Goal: Transaction & Acquisition: Obtain resource

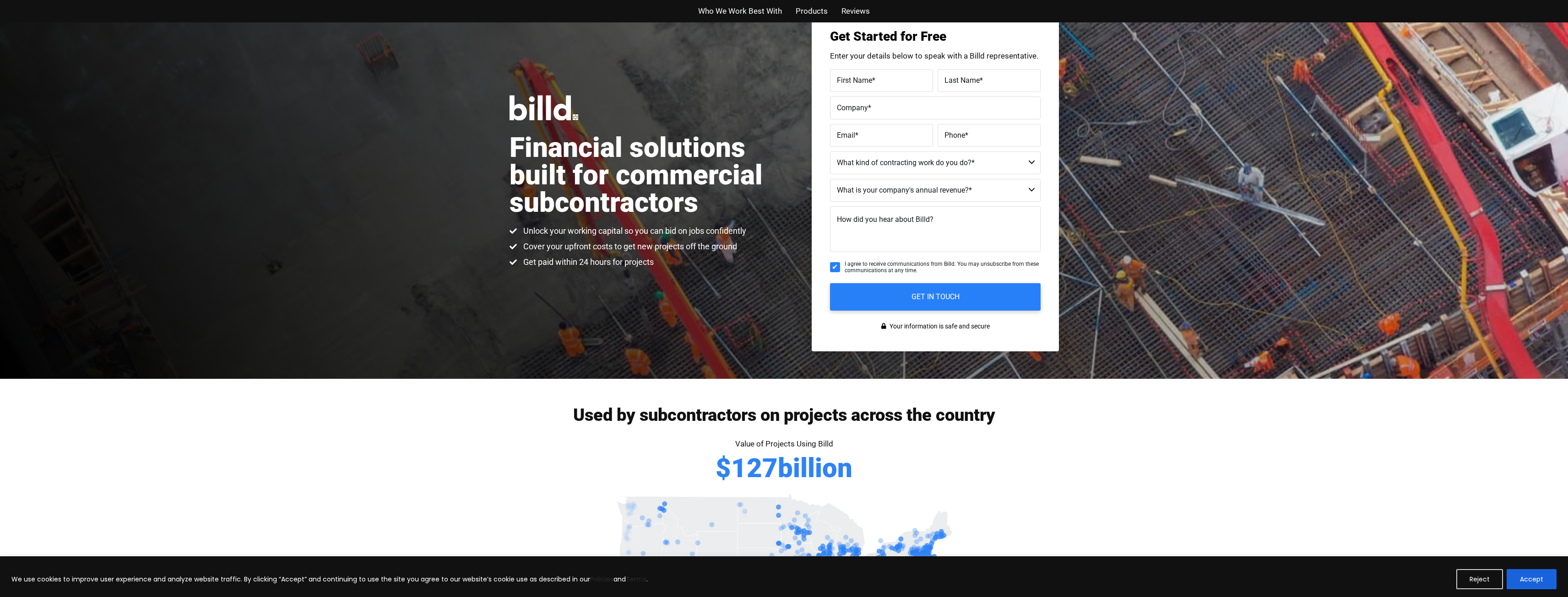
scroll to position [138, 0]
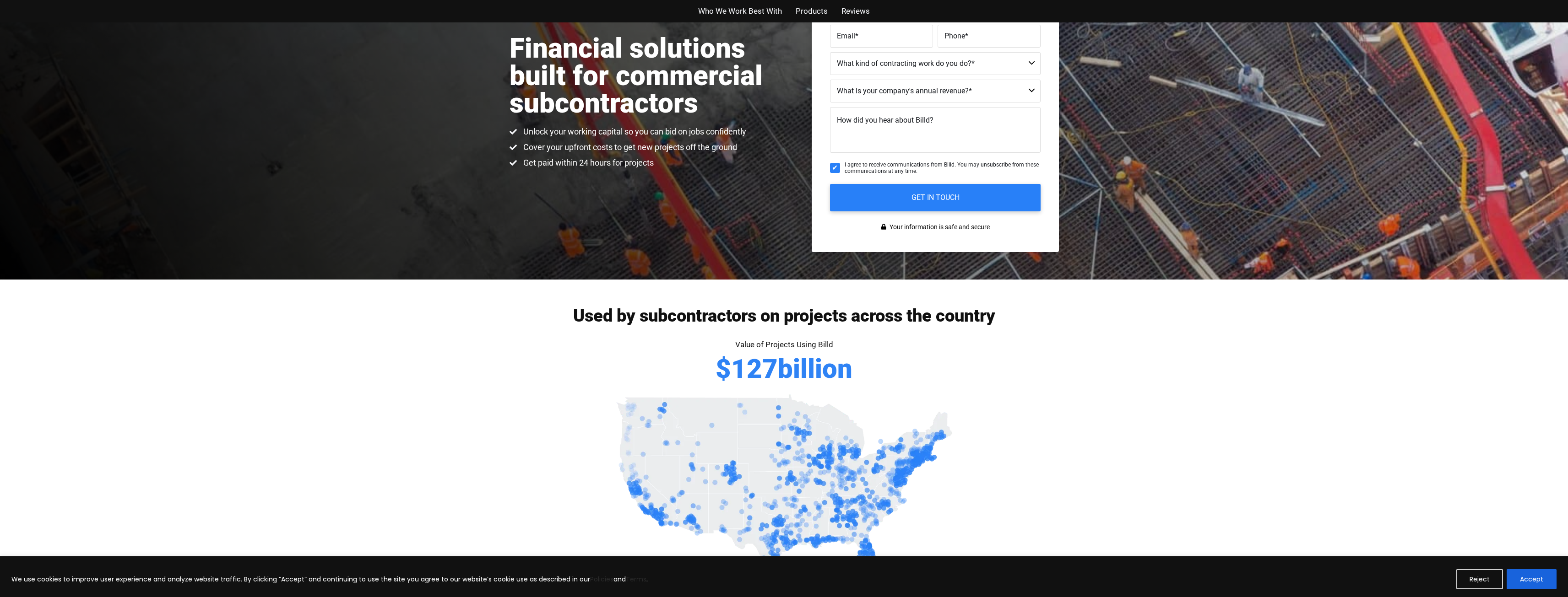
click at [1524, 576] on button "Accept" at bounding box center [1532, 579] width 50 height 20
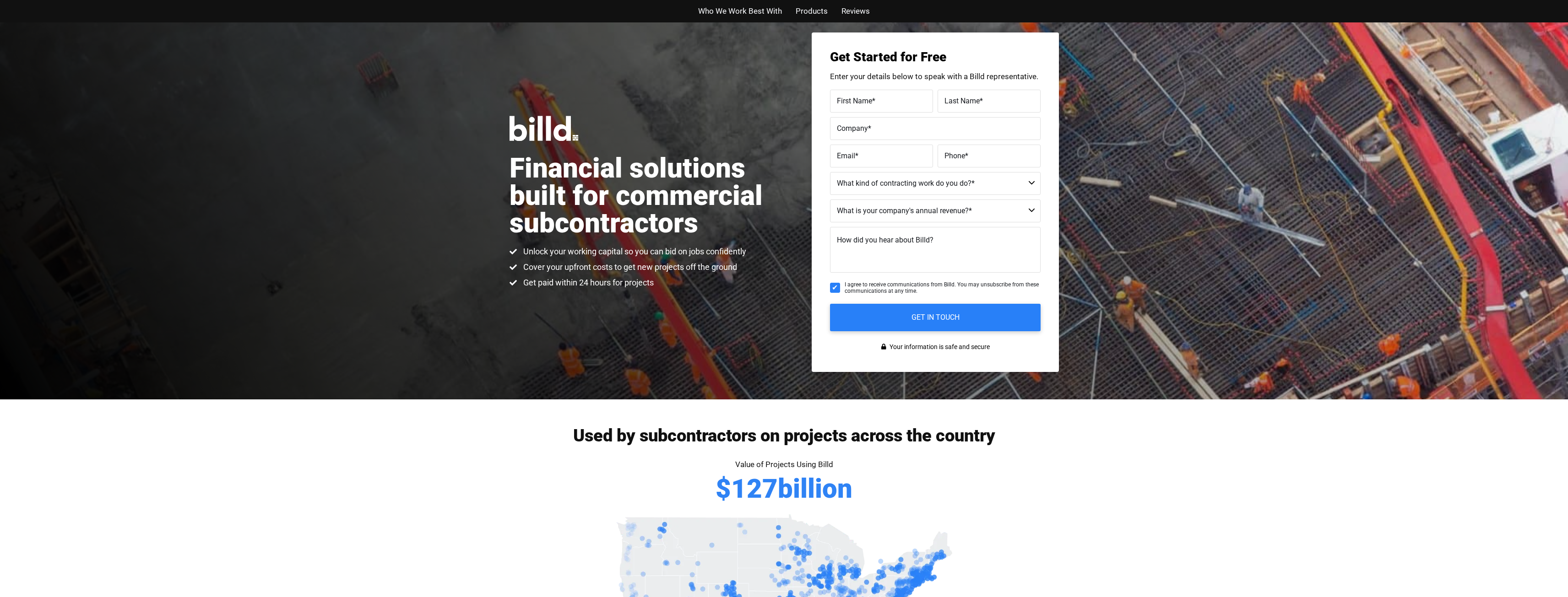
scroll to position [0, 0]
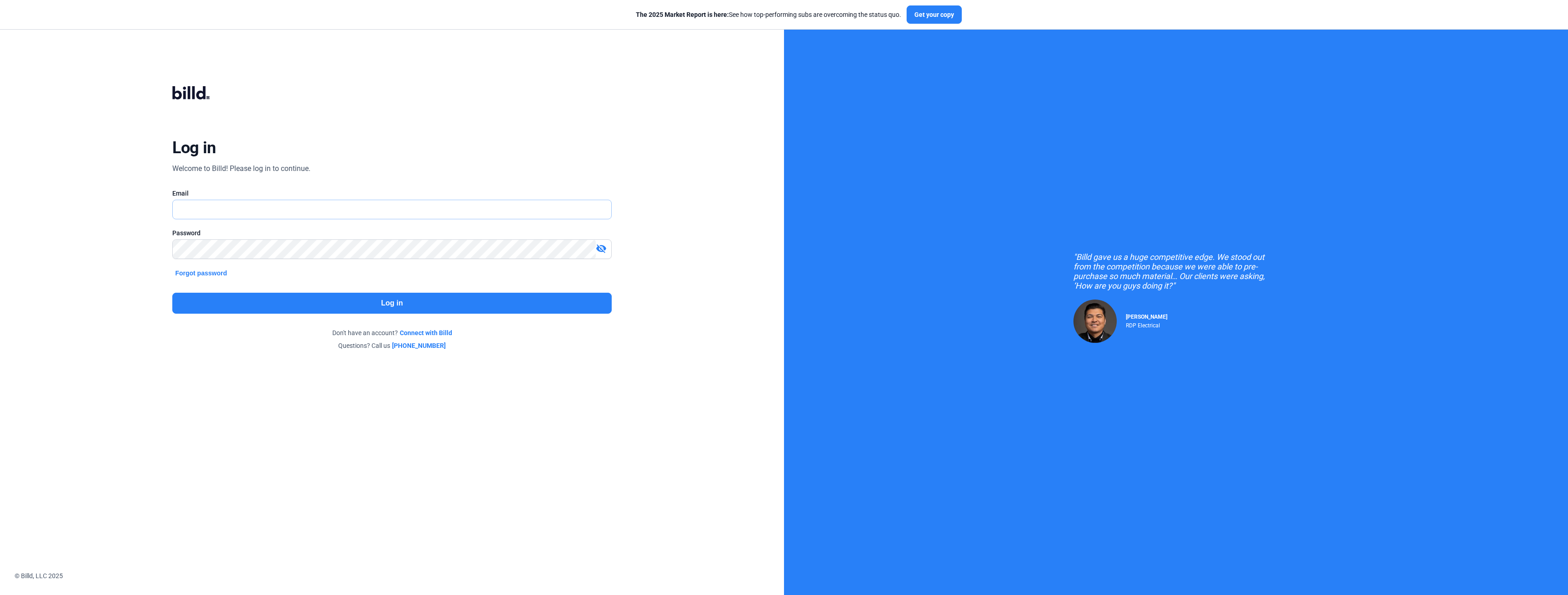
type input "[EMAIL_ADDRESS][PERSON_NAME][DOMAIN_NAME]"
click at [268, 302] on button "Log in" at bounding box center [392, 303] width 439 height 21
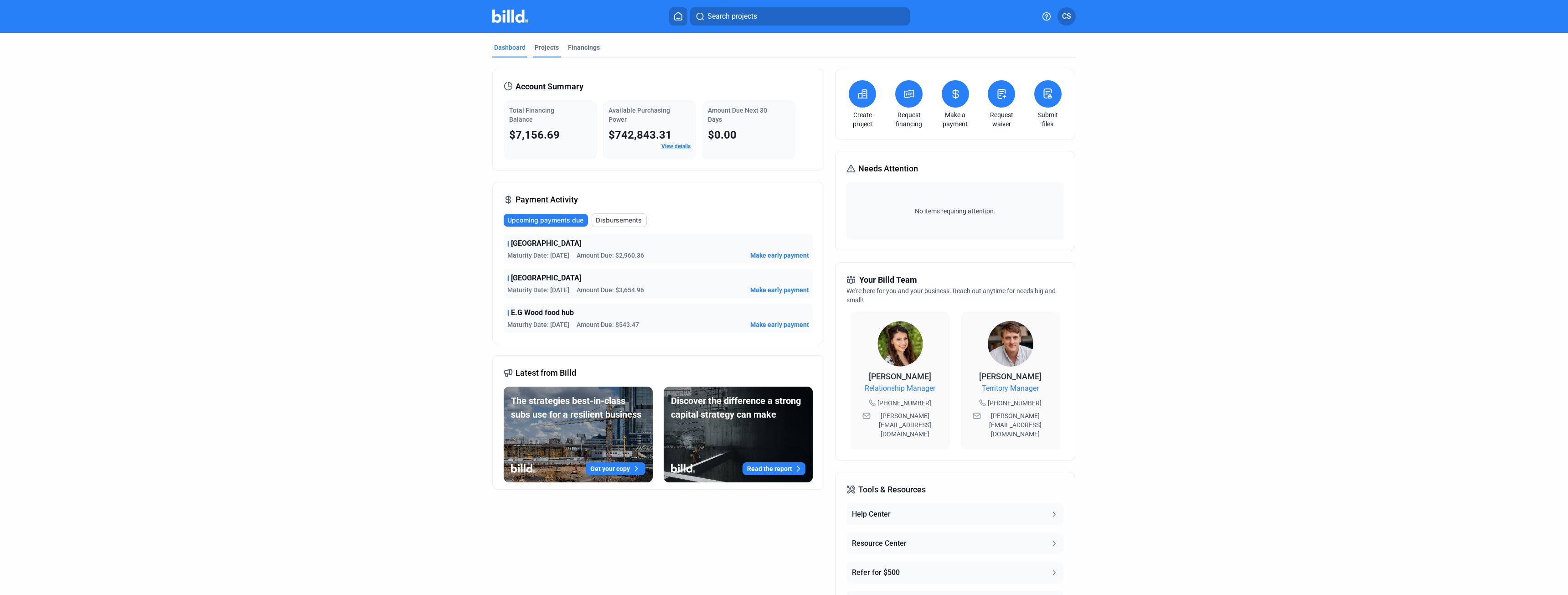
click at [550, 45] on div "Projects" at bounding box center [547, 47] width 24 height 9
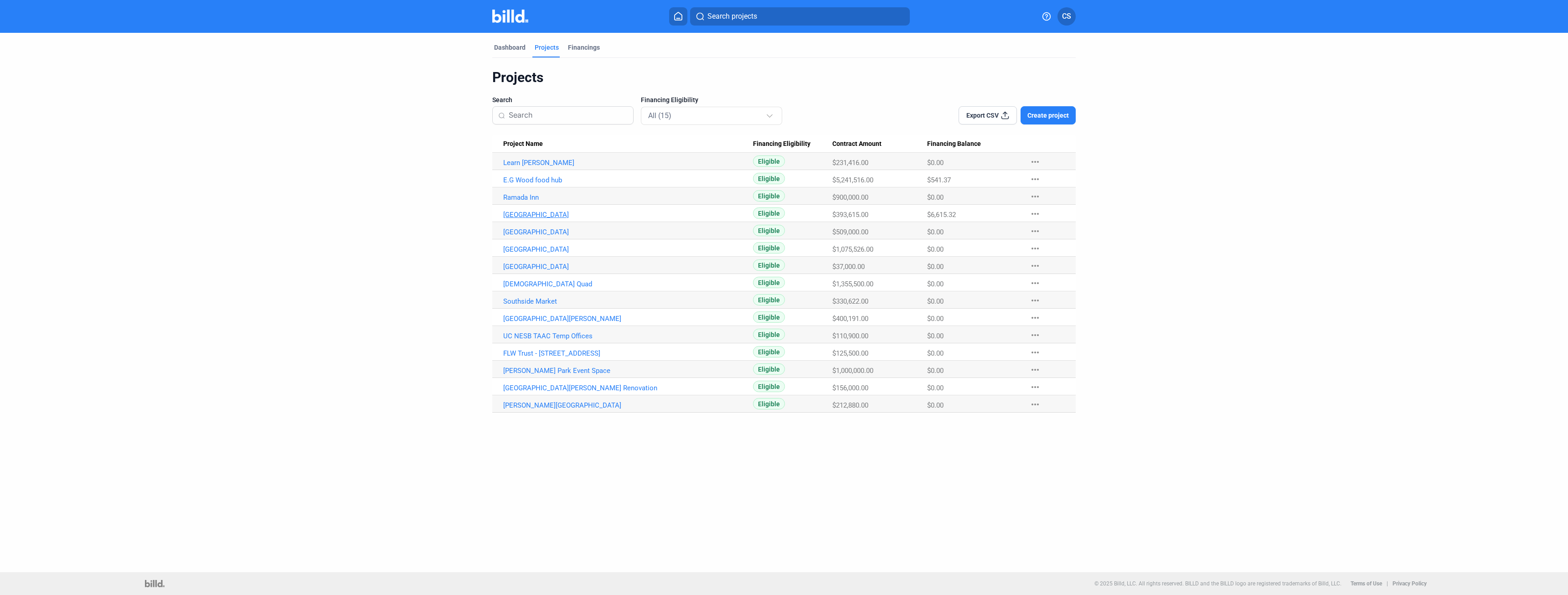
click at [531, 218] on link "Third City Cafe" at bounding box center [628, 215] width 250 height 8
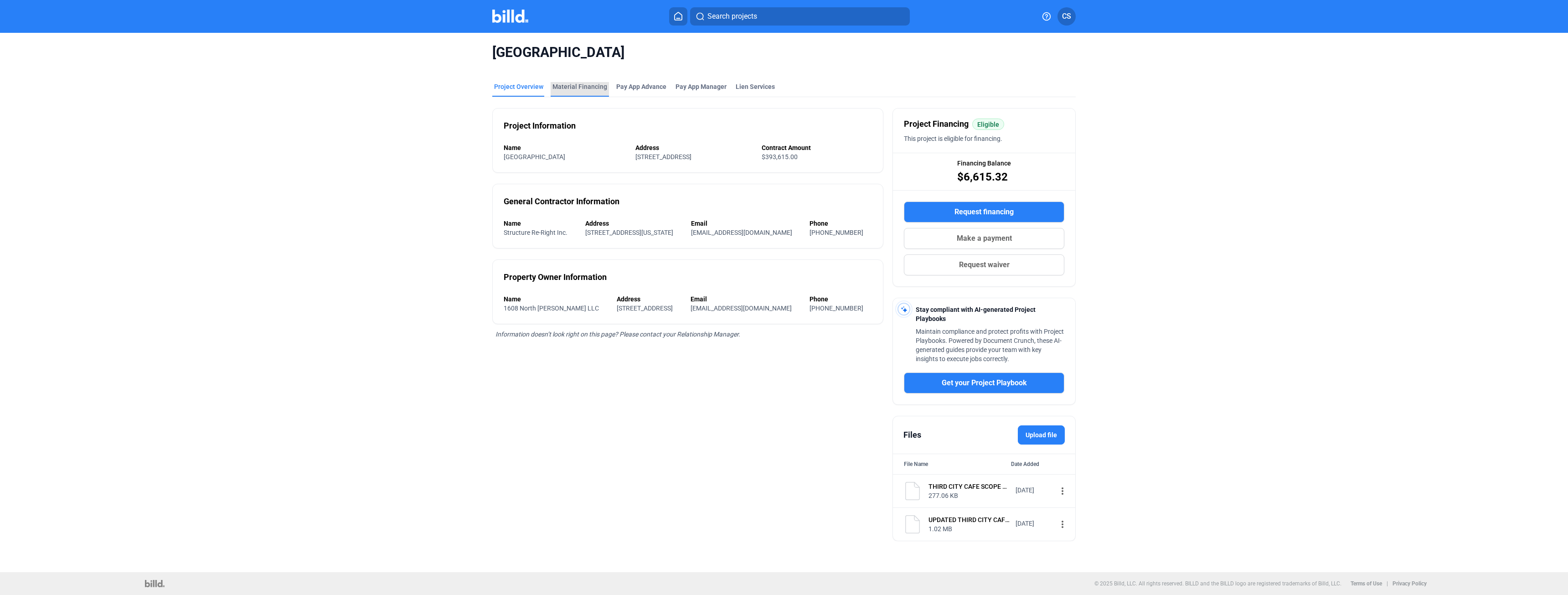
drag, startPoint x: 585, startPoint y: 85, endPoint x: 581, endPoint y: 88, distance: 5.0
click at [583, 86] on div "Material Financing" at bounding box center [579, 86] width 54 height 9
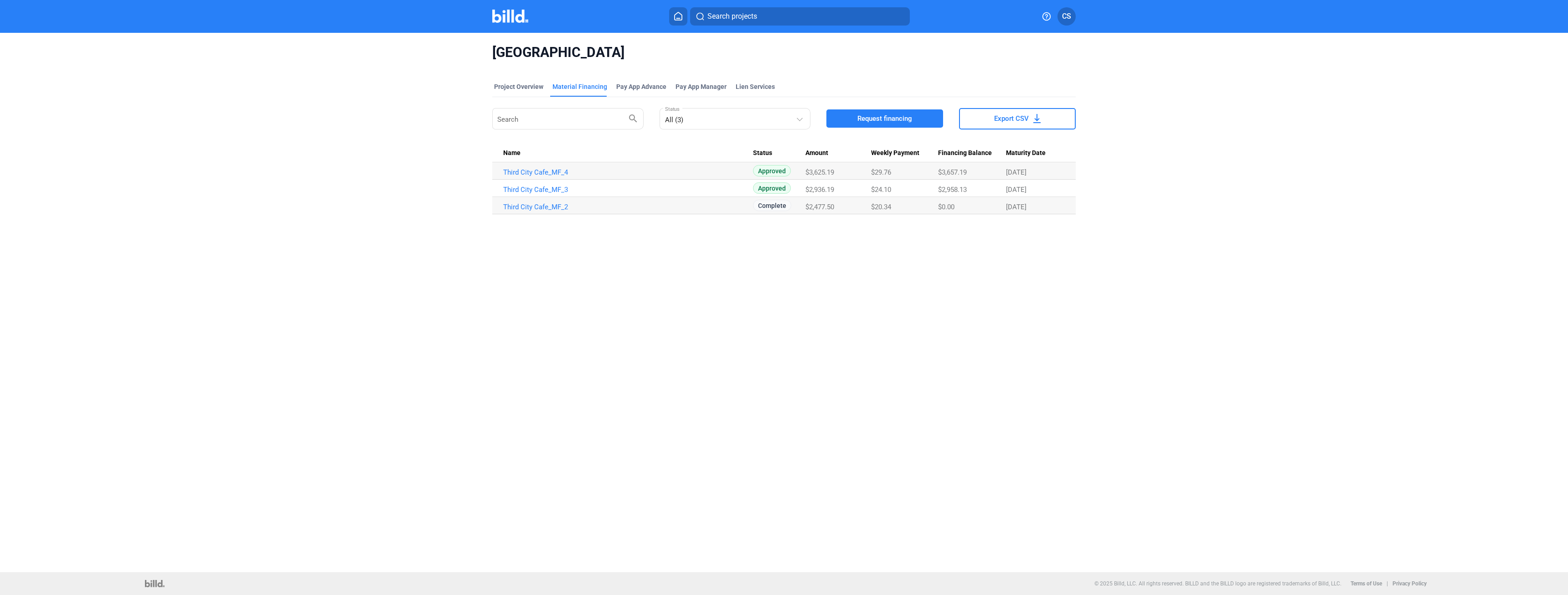
click at [869, 127] on button "Request financing" at bounding box center [885, 118] width 117 height 18
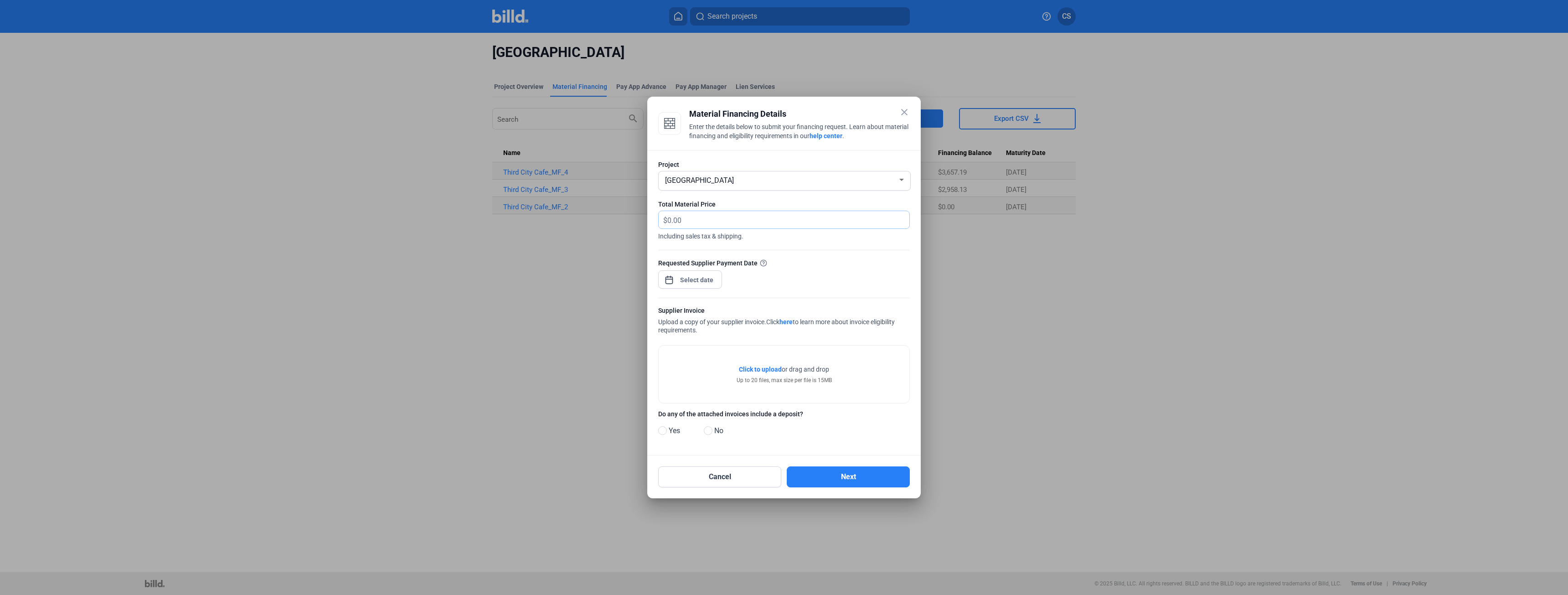
click at [748, 222] on input "text" at bounding box center [783, 220] width 232 height 18
type input "2,428"
click at [705, 279] on div "close Material Financing Details Enter the details below to submit your financi…" at bounding box center [784, 297] width 1568 height 595
click at [718, 414] on span "26" at bounding box center [715, 413] width 17 height 17
click at [718, 413] on span "26" at bounding box center [715, 413] width 17 height 17
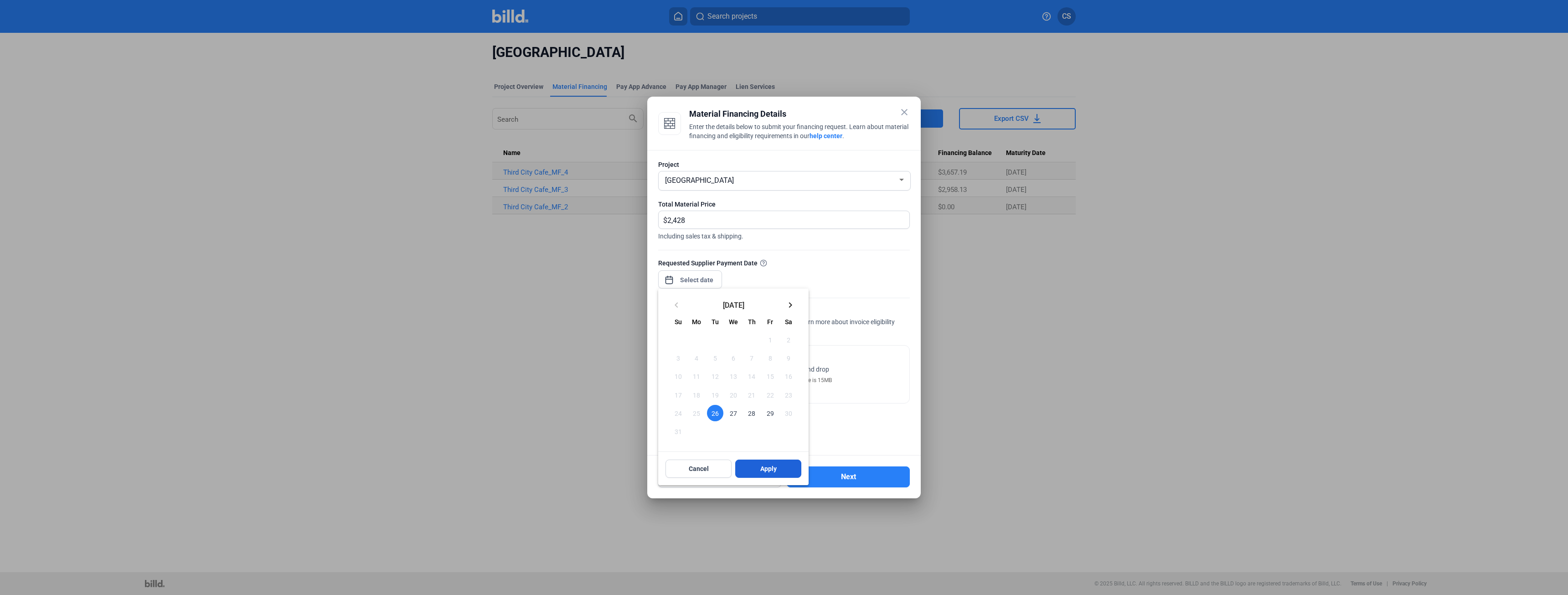
click at [750, 469] on button "Apply" at bounding box center [768, 469] width 66 height 18
type input "Aug 26, 2025"
click at [761, 371] on span "Click to upload" at bounding box center [760, 369] width 43 height 7
click at [712, 224] on input "2,428" at bounding box center [788, 220] width 242 height 18
